Goal: Check status: Check status

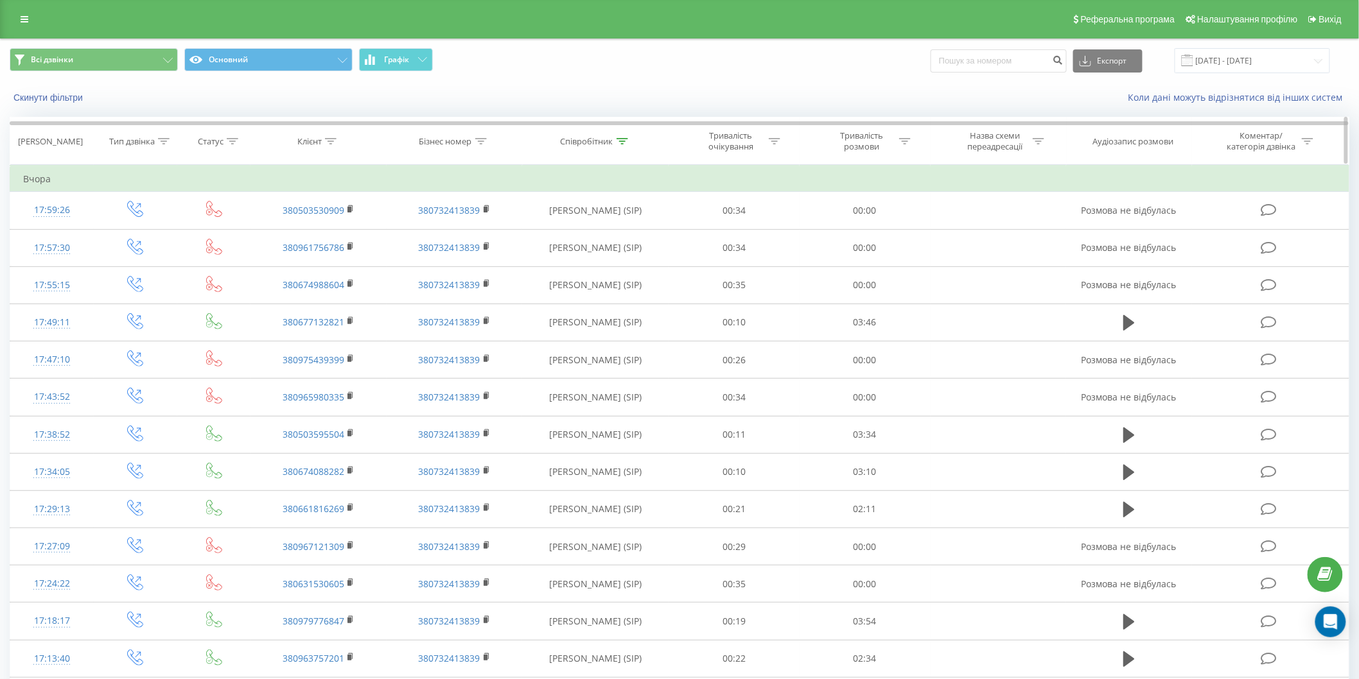
click at [609, 144] on div "Співробітник" at bounding box center [587, 141] width 53 height 11
